Goal: Information Seeking & Learning: Learn about a topic

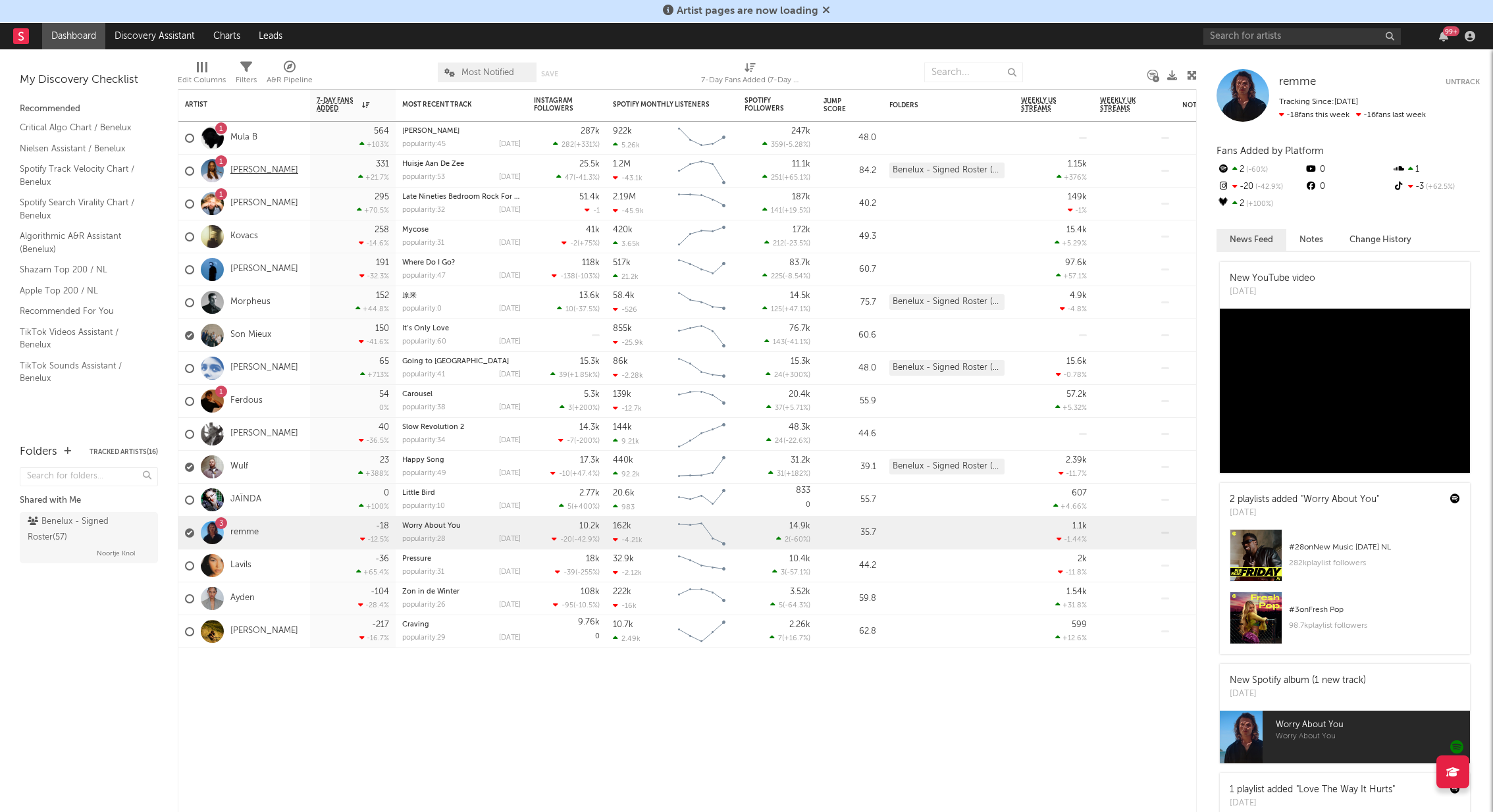
click at [249, 170] on link "[PERSON_NAME]" at bounding box center [264, 170] width 68 height 11
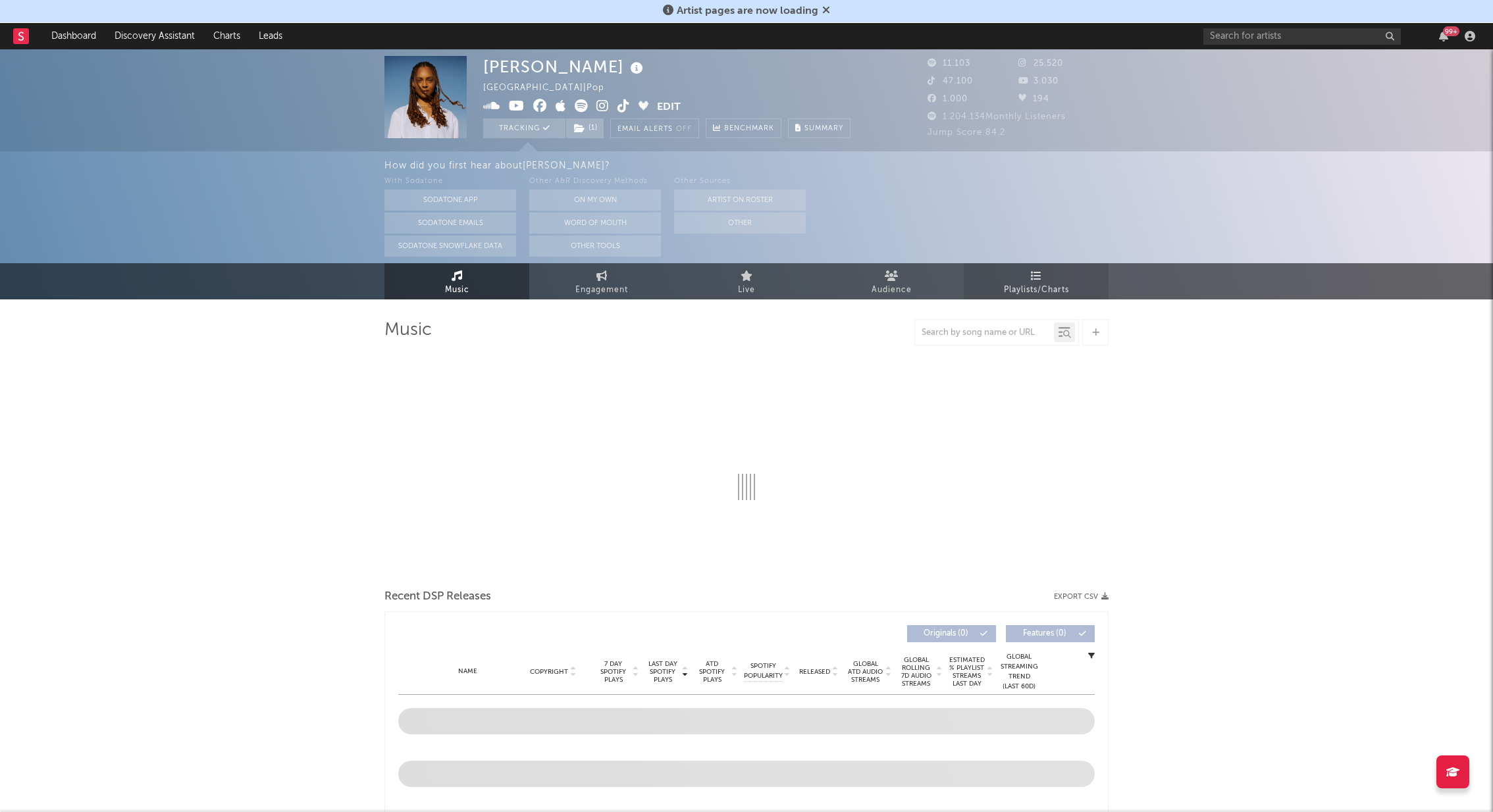
click at [1041, 274] on link "Playlists/Charts" at bounding box center [1036, 281] width 145 height 36
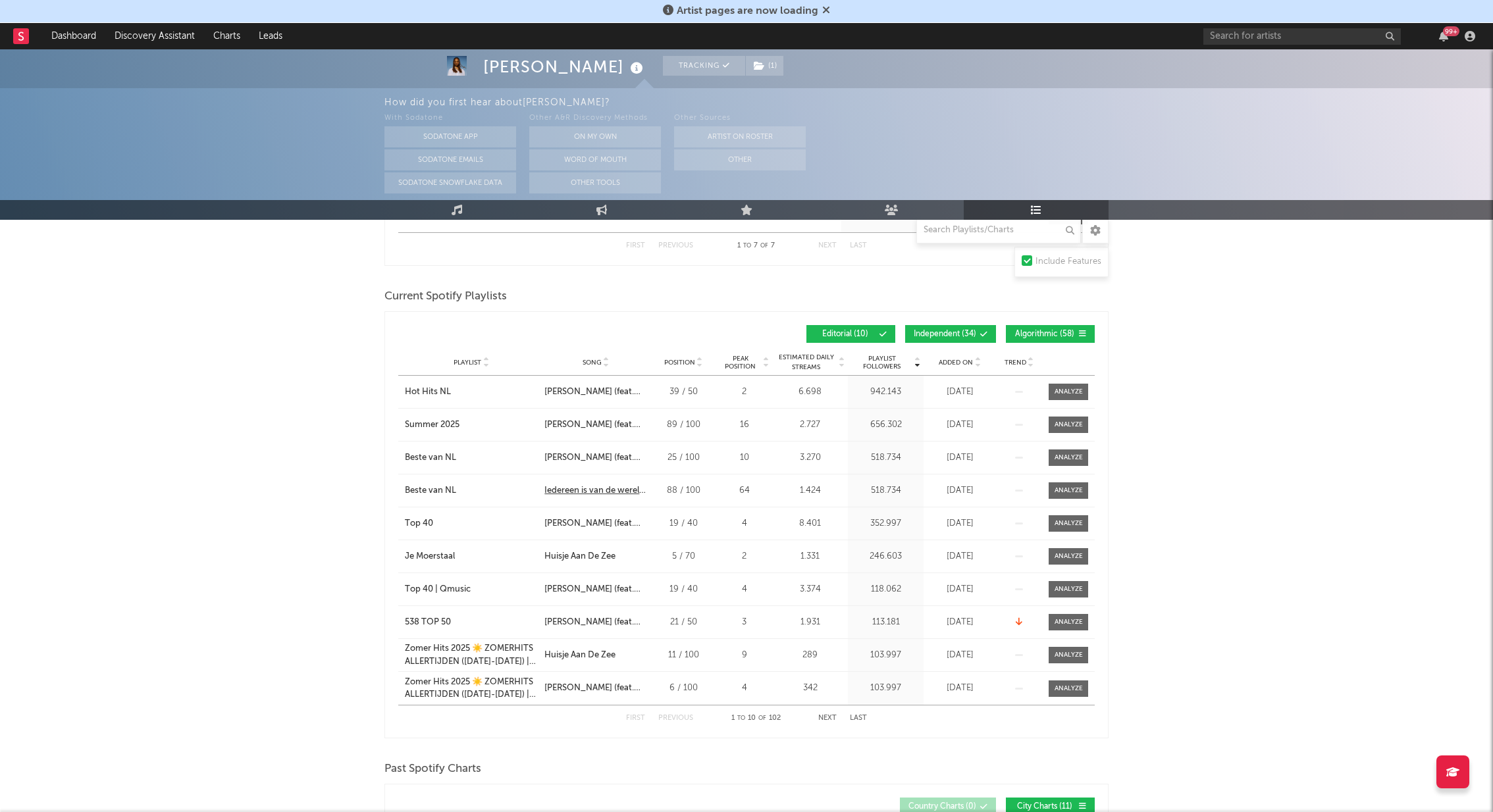
scroll to position [517, 0]
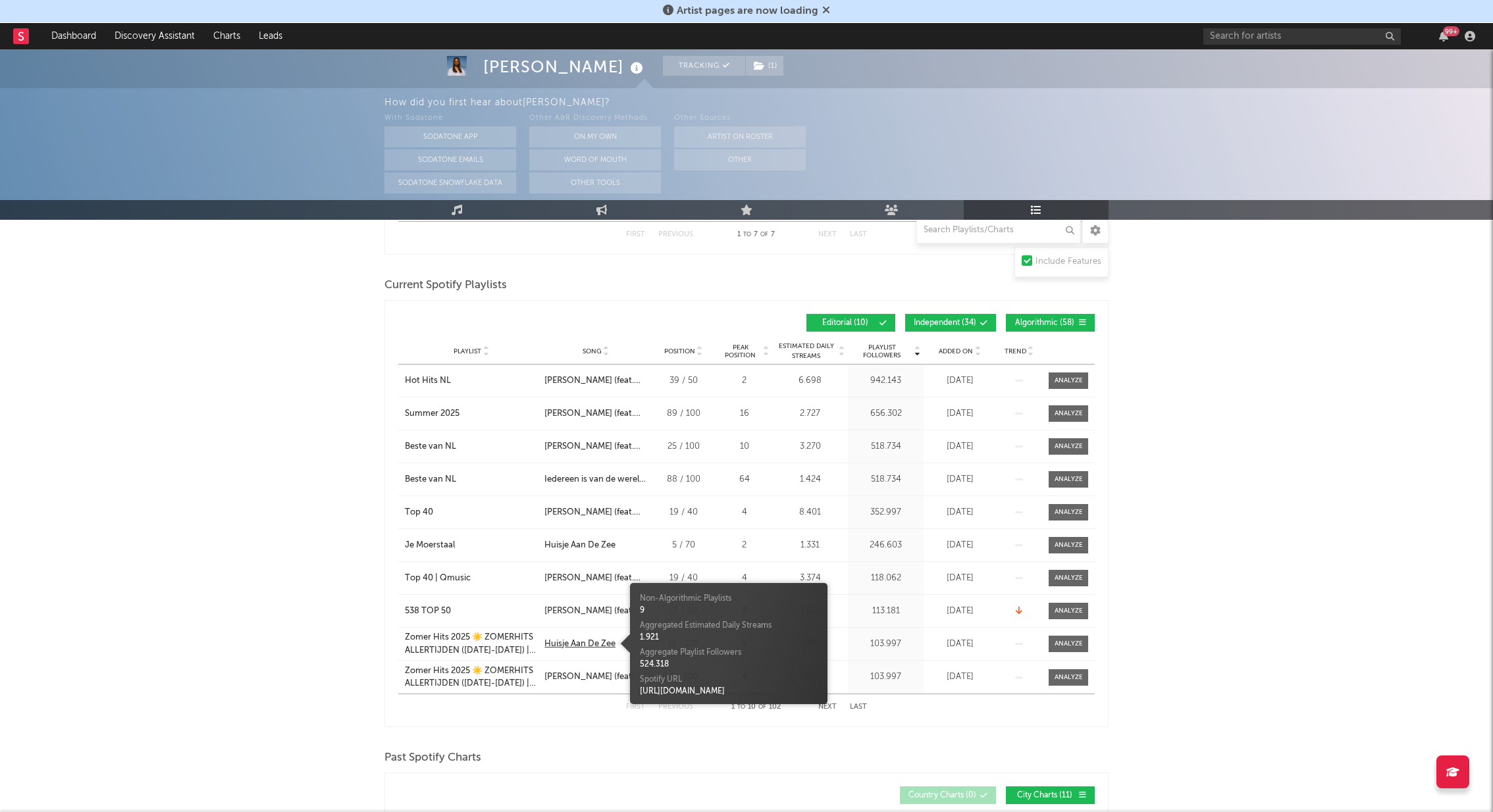
click at [591, 641] on div "Huisje Aan De Zee" at bounding box center [580, 644] width 71 height 13
click at [960, 355] on div "Added On" at bounding box center [959, 351] width 66 height 10
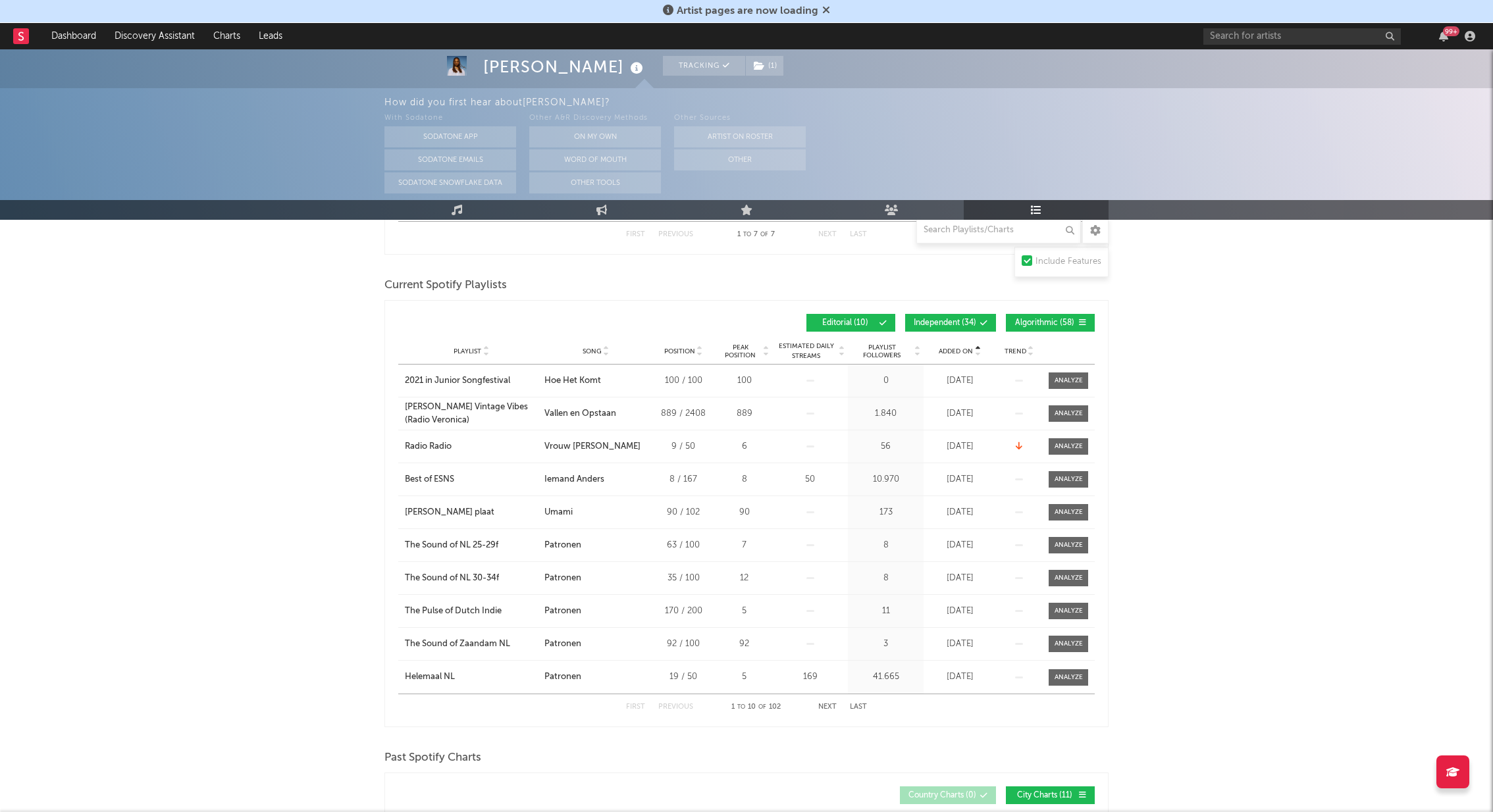
click at [960, 355] on div "Added On" at bounding box center [959, 351] width 66 height 10
click at [829, 709] on button "Next" at bounding box center [827, 707] width 19 height 7
